Goal: Information Seeking & Learning: Learn about a topic

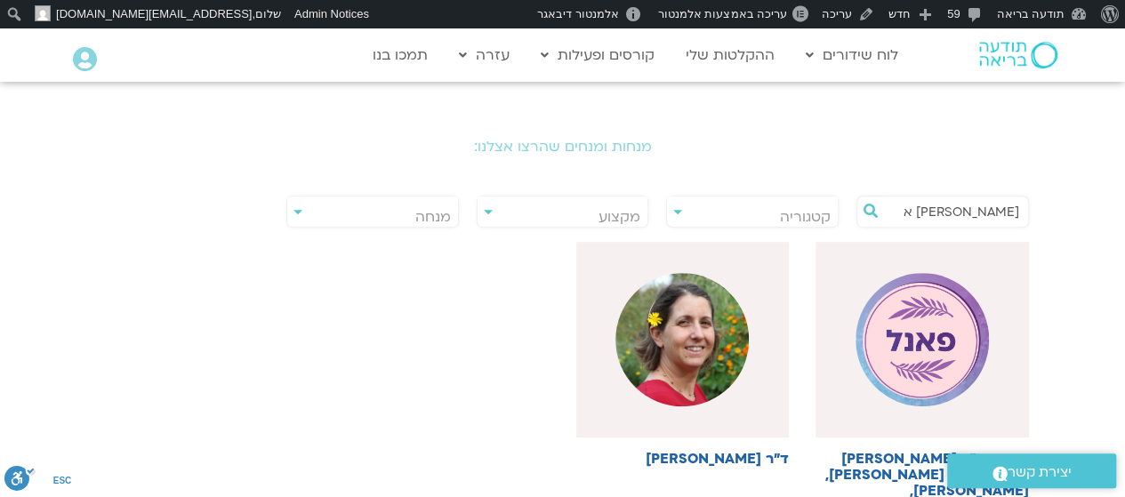
scroll to position [334, 0]
click at [966, 211] on input "נועה א" at bounding box center [951, 211] width 135 height 30
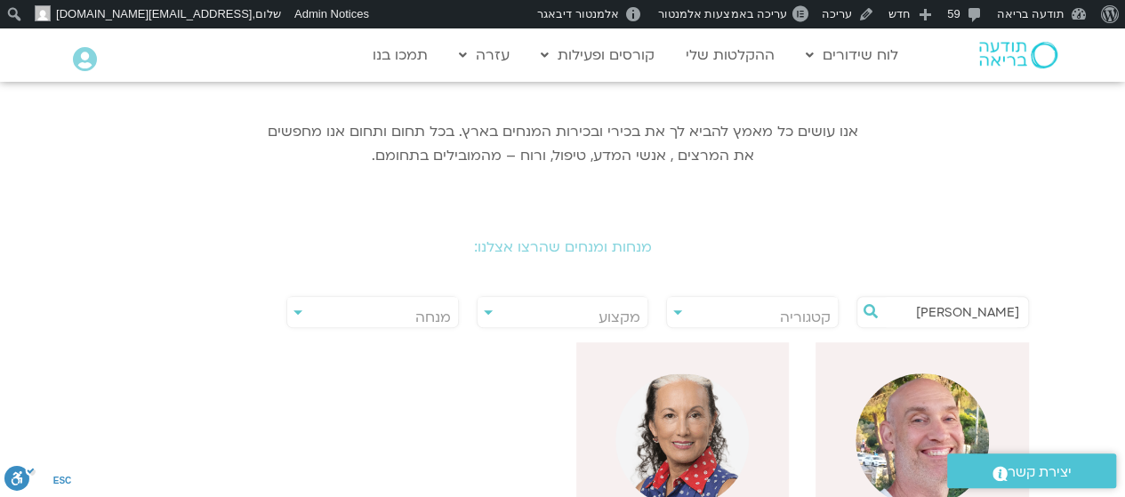
scroll to position [236, 0]
click at [958, 312] on input "רון אלון" at bounding box center [951, 310] width 135 height 30
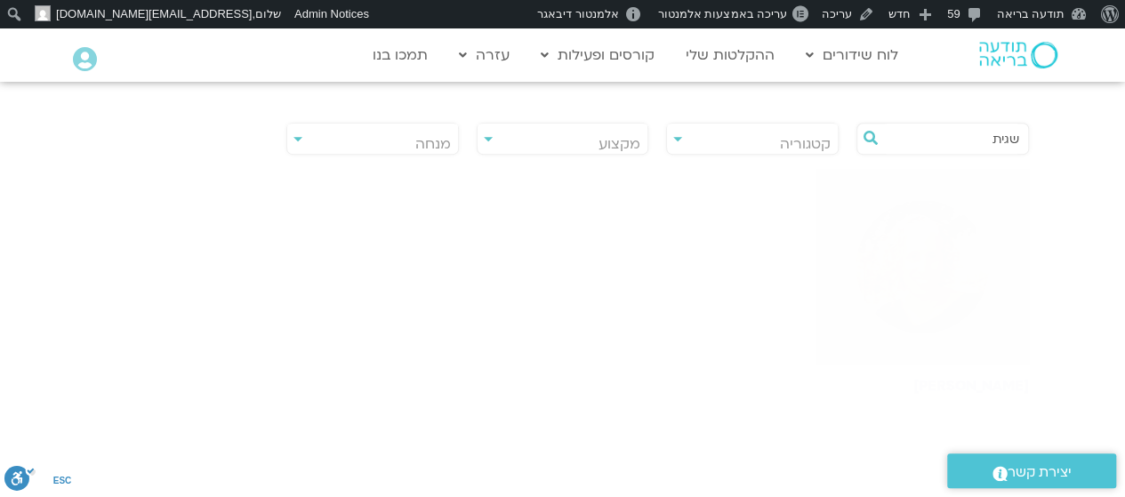
scroll to position [408, 0]
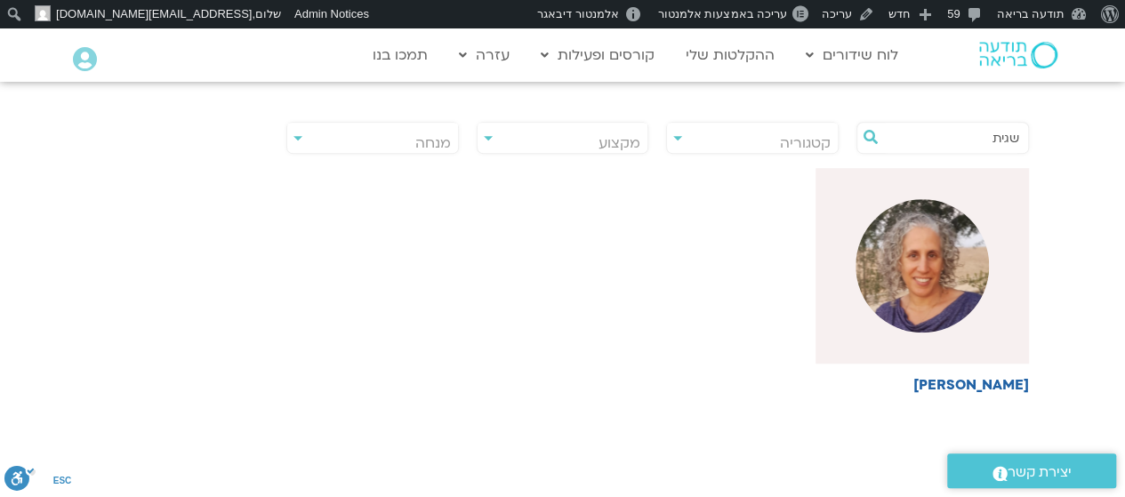
type input "שגית"
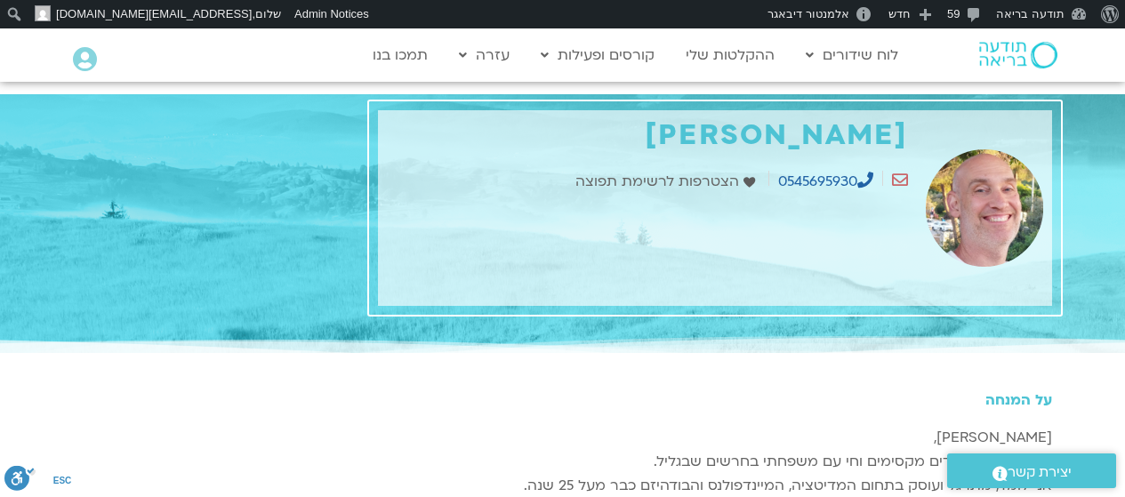
scroll to position [537, 0]
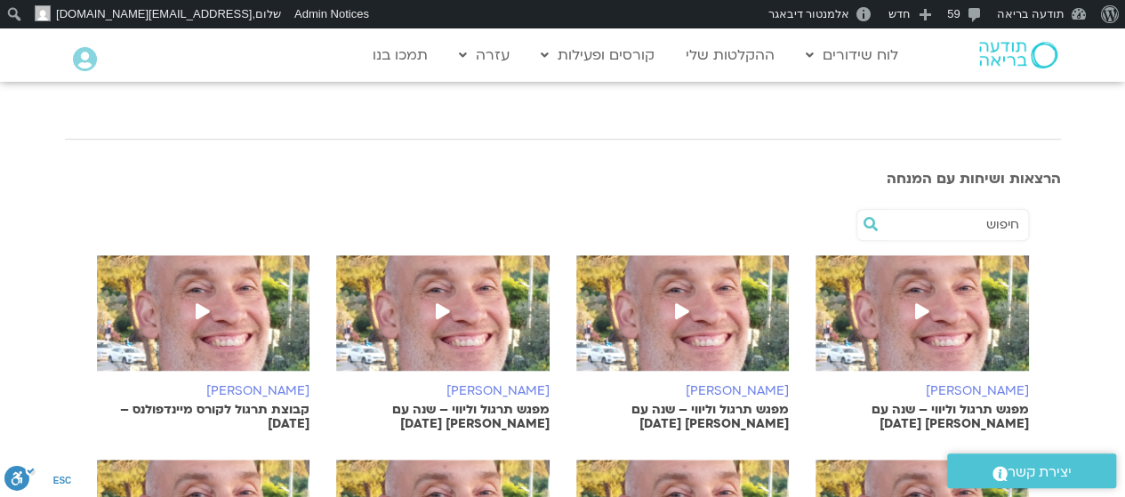
click at [928, 319] on span at bounding box center [922, 313] width 32 height 32
